Goal: Navigation & Orientation: Find specific page/section

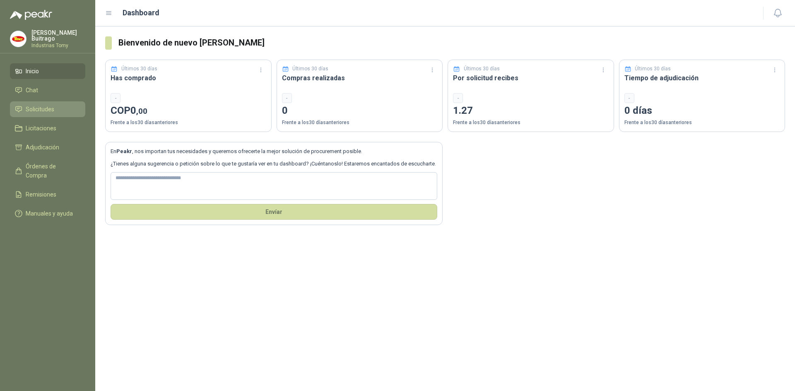
click at [53, 110] on span "Solicitudes" at bounding box center [40, 109] width 29 height 9
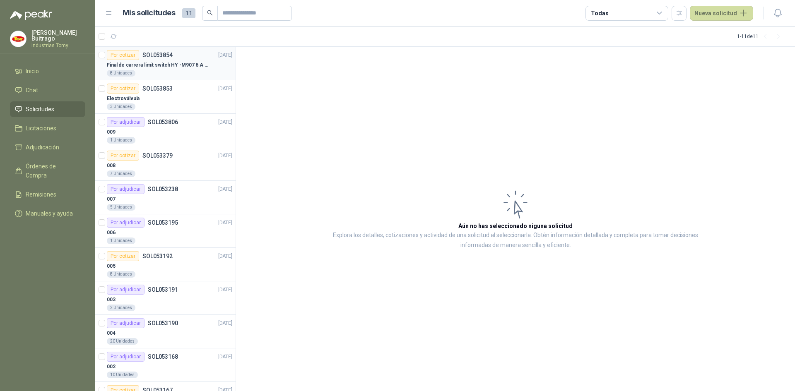
click at [173, 61] on p "Final de carrera limit switch HY -M907 6 A - 250 V a.c" at bounding box center [158, 65] width 103 height 8
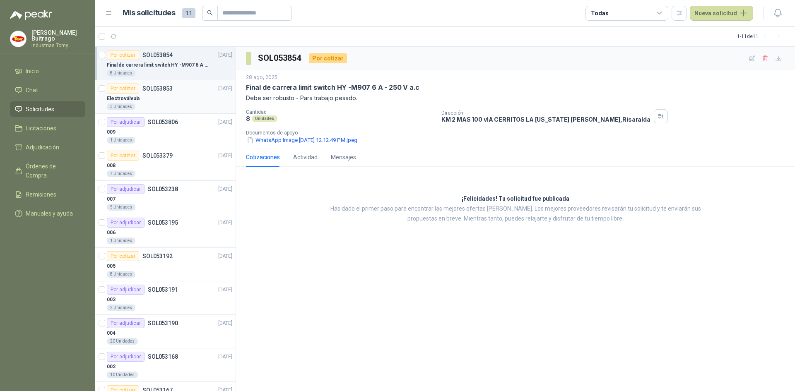
click at [169, 94] on div "Electroválvula" at bounding box center [169, 99] width 125 height 10
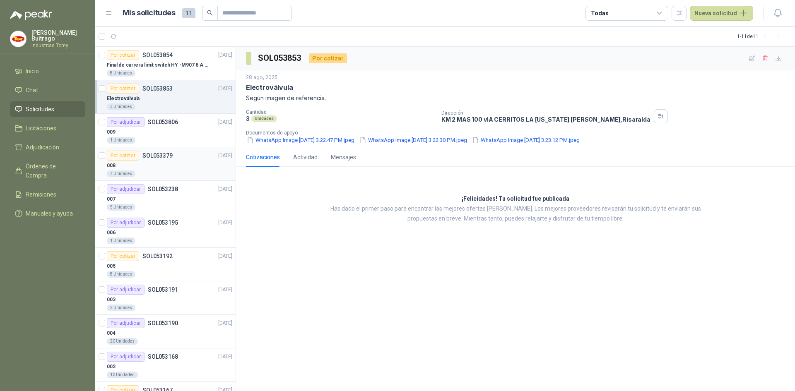
click at [171, 163] on div "008" at bounding box center [169, 166] width 125 height 10
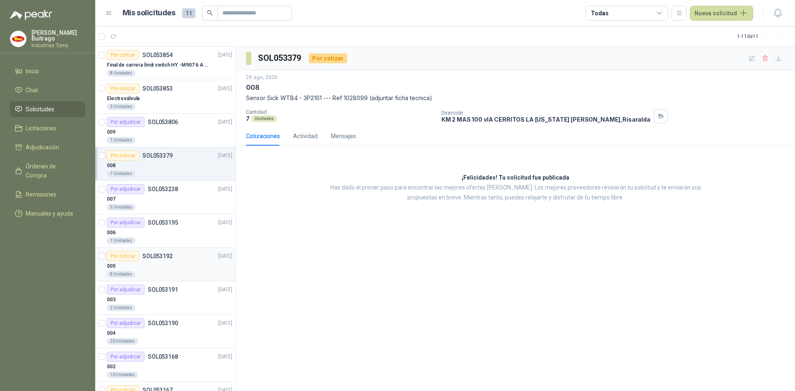
click at [192, 263] on div "005" at bounding box center [169, 266] width 125 height 10
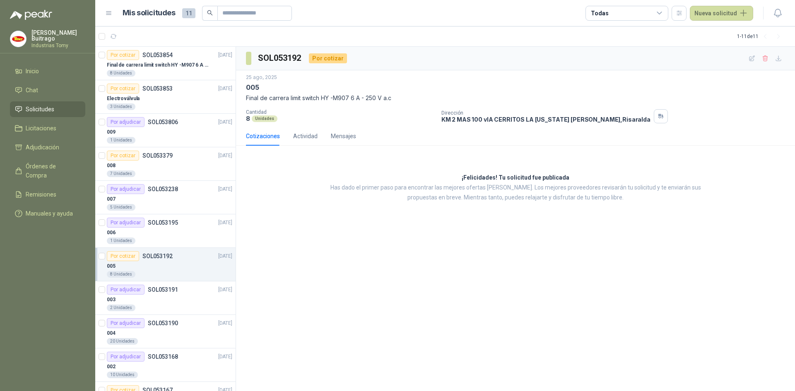
click at [53, 107] on span "Solicitudes" at bounding box center [40, 109] width 29 height 9
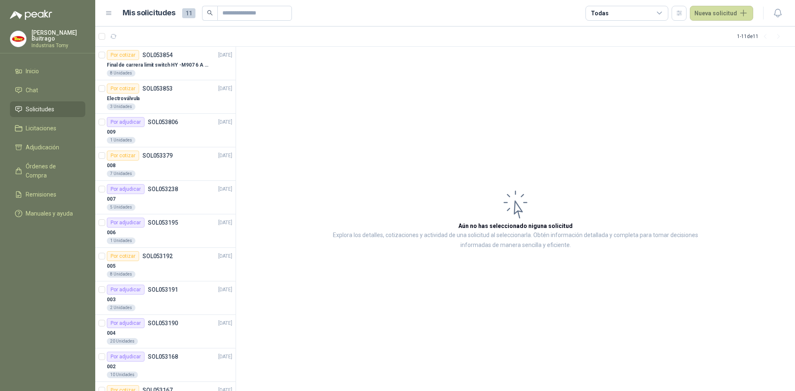
click at [45, 109] on span "Solicitudes" at bounding box center [40, 109] width 29 height 9
click at [28, 63] on link "Inicio" at bounding box center [47, 71] width 75 height 16
